Goal: Share content: Share content

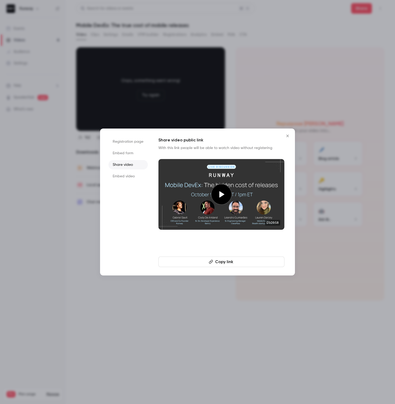
click at [288, 136] on icon "Close" at bounding box center [287, 136] width 6 height 4
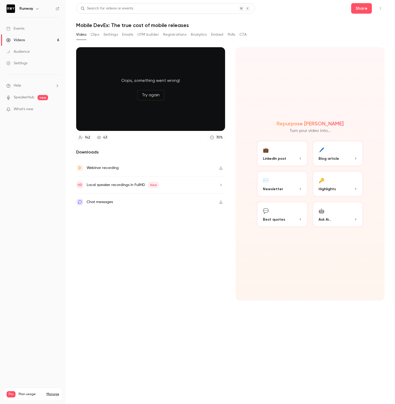
click at [98, 34] on button "Clips" at bounding box center [95, 34] width 9 height 8
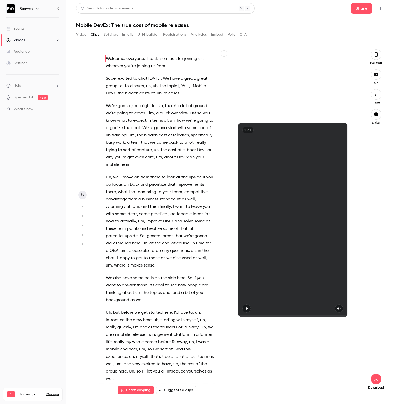
click at [86, 35] on button "Video" at bounding box center [81, 34] width 10 height 8
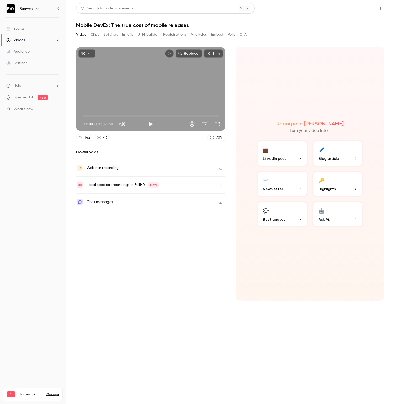
click at [361, 9] on button "Share" at bounding box center [361, 8] width 21 height 11
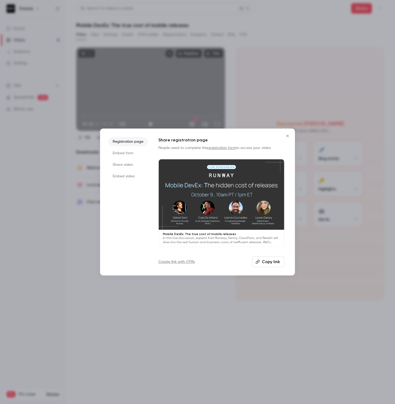
click at [134, 165] on li "Share video" at bounding box center [127, 164] width 39 height 9
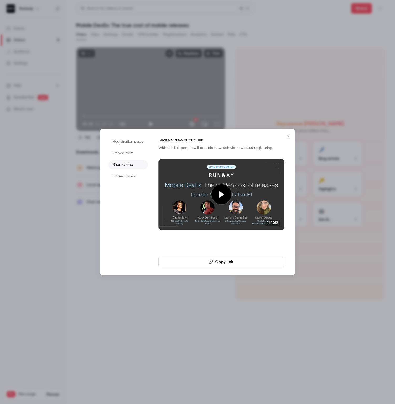
click at [232, 259] on button "Copy link" at bounding box center [221, 262] width 126 height 11
